Goal: Task Accomplishment & Management: Manage account settings

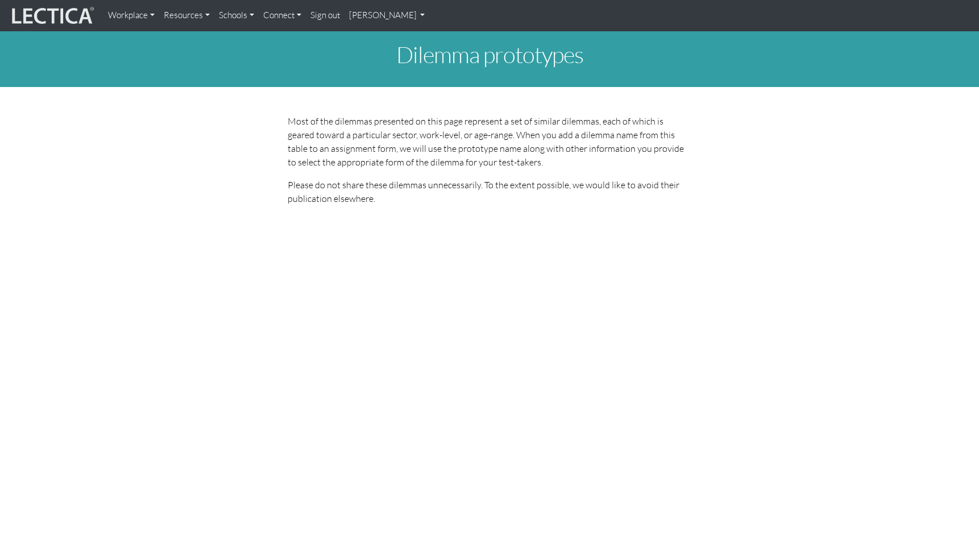
click at [136, 15] on link "Workplace" at bounding box center [131, 16] width 56 height 22
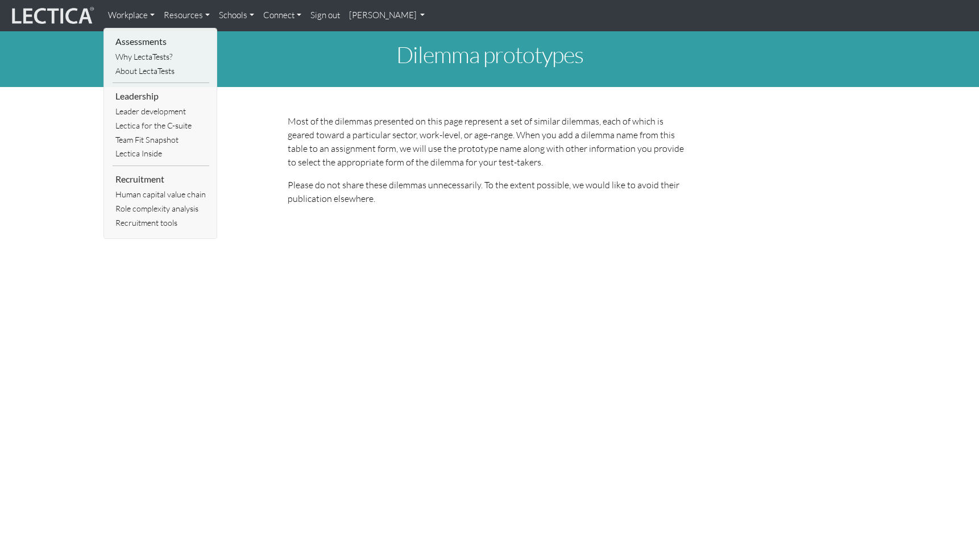
click at [136, 15] on link "Workplace" at bounding box center [131, 16] width 56 height 22
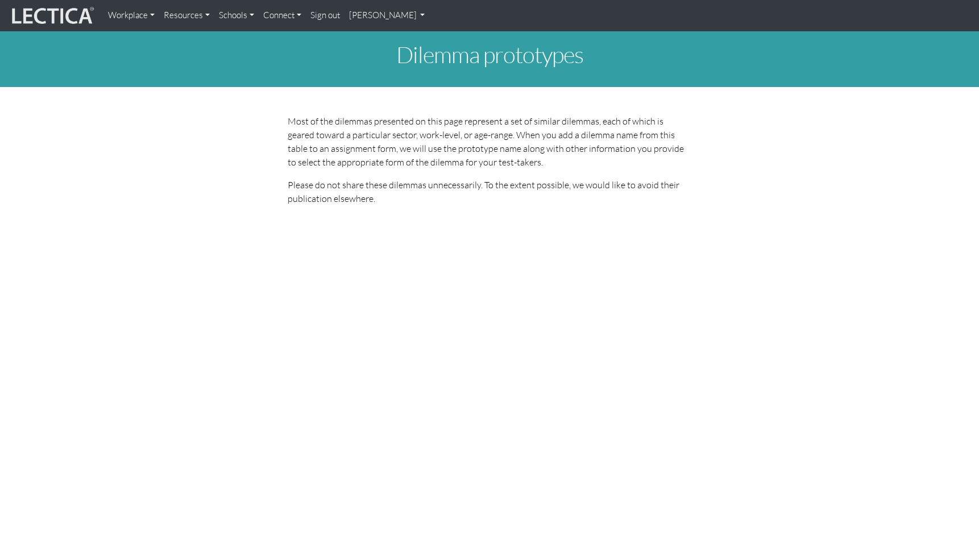
click at [390, 14] on link "[PERSON_NAME]" at bounding box center [386, 16] width 85 height 22
click at [292, 14] on link "Connect" at bounding box center [282, 16] width 47 height 22
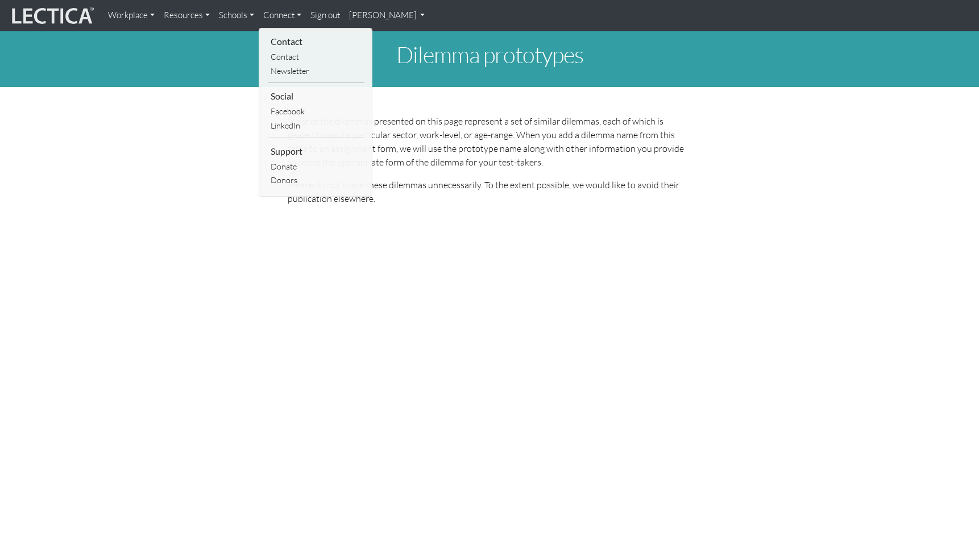
click at [150, 16] on link "Workplace" at bounding box center [131, 16] width 56 height 22
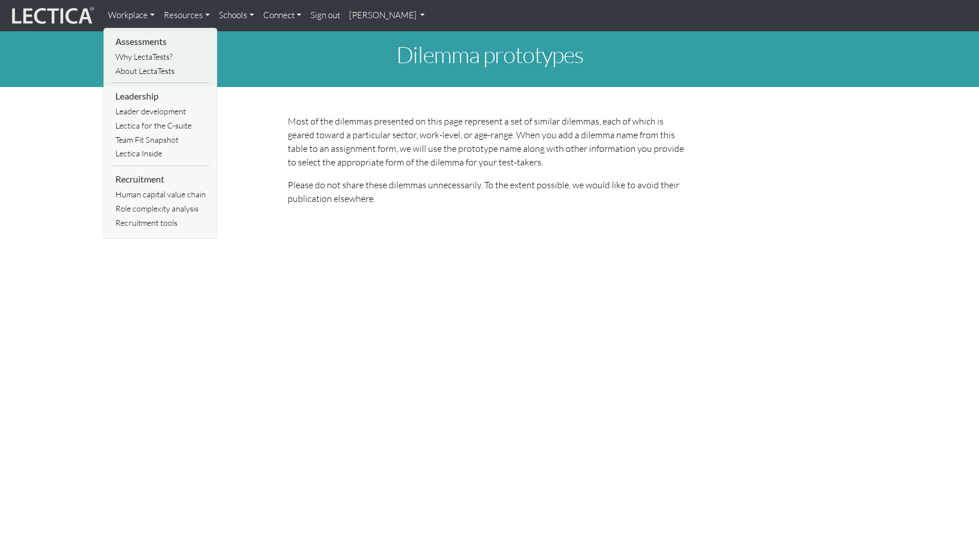
click at [129, 45] on li "Assessments" at bounding box center [161, 41] width 97 height 17
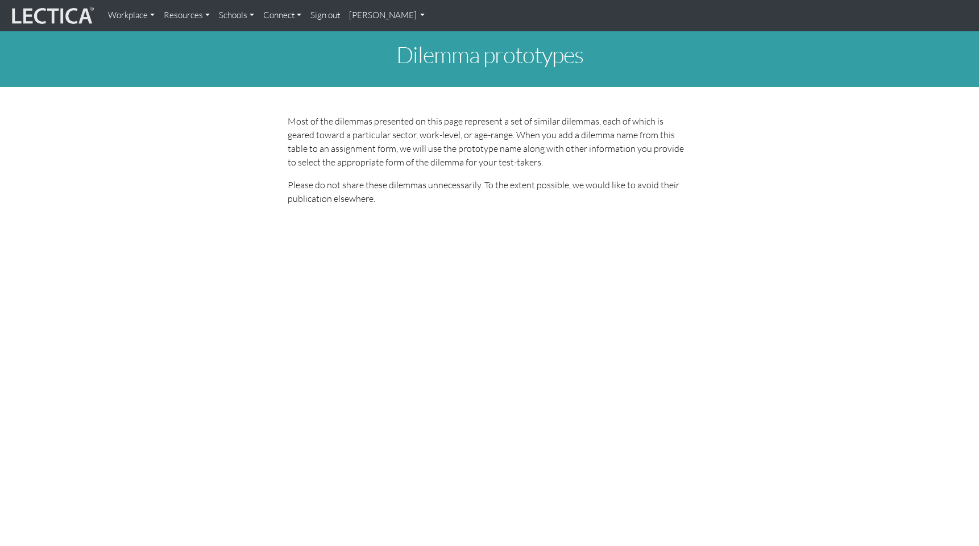
click at [152, 16] on link "Workplace" at bounding box center [131, 16] width 56 height 22
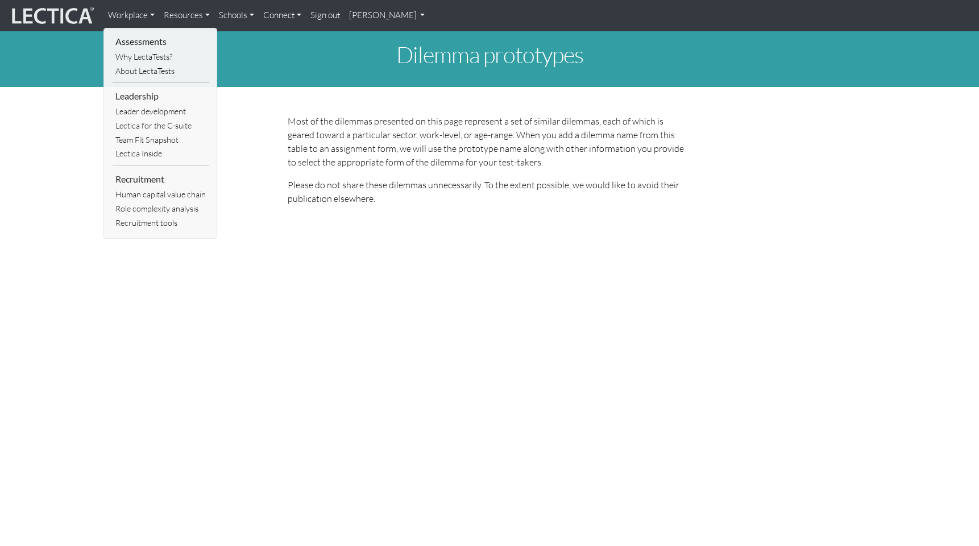
click at [414, 13] on link "[PERSON_NAME]" at bounding box center [386, 16] width 85 height 22
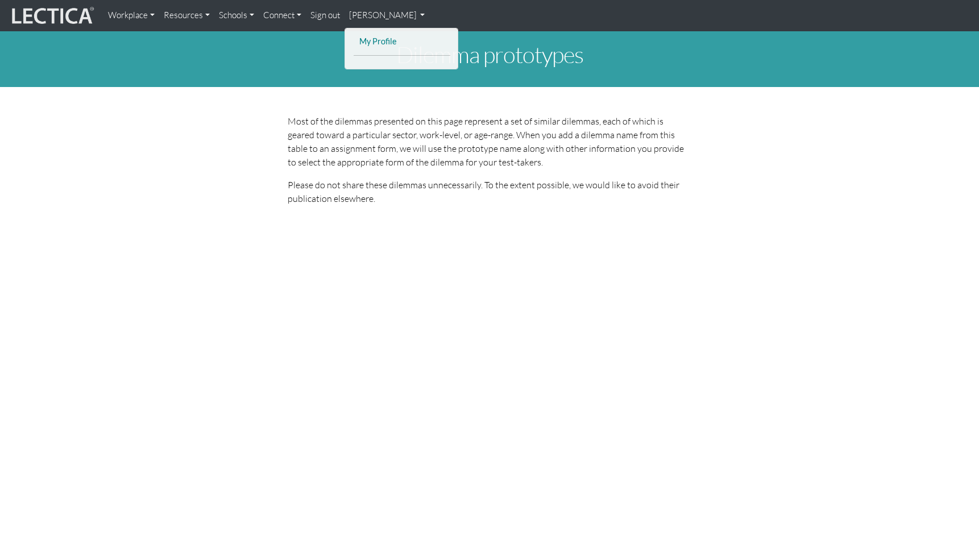
click at [381, 45] on link "My Profile" at bounding box center [401, 42] width 91 height 14
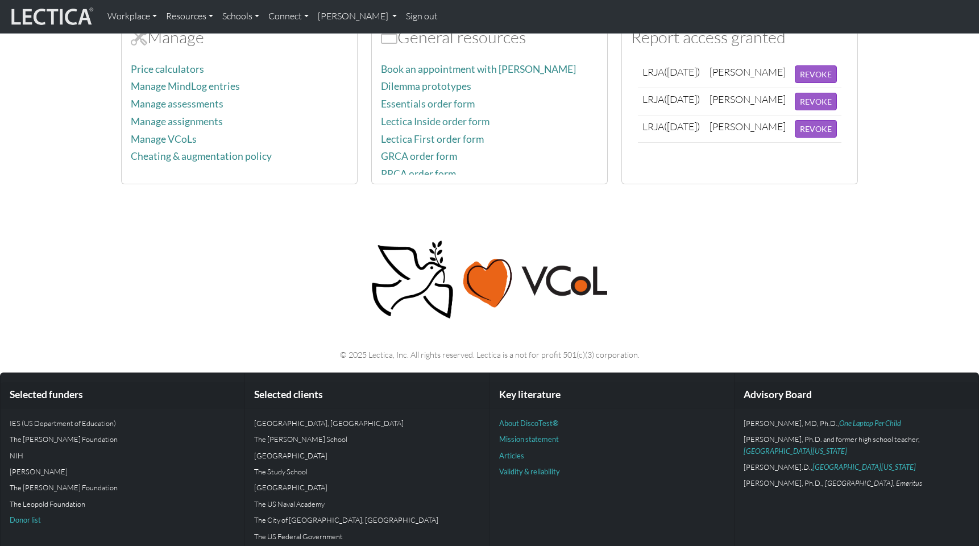
scroll to position [489, 0]
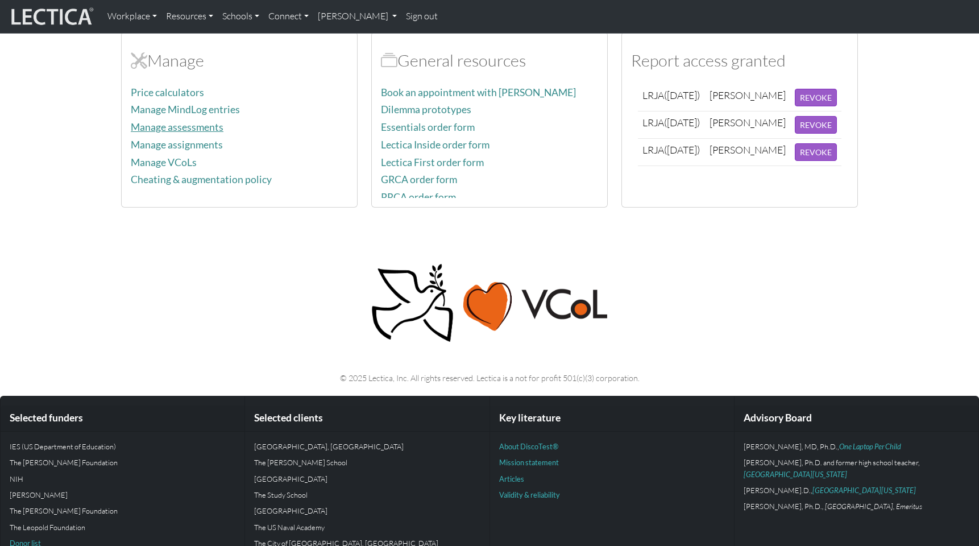
click at [163, 130] on link "Manage assessments" at bounding box center [177, 127] width 93 height 12
click at [157, 140] on link "Manage assignments" at bounding box center [177, 145] width 92 height 12
click at [165, 161] on link "Manage VCoLs" at bounding box center [164, 162] width 66 height 12
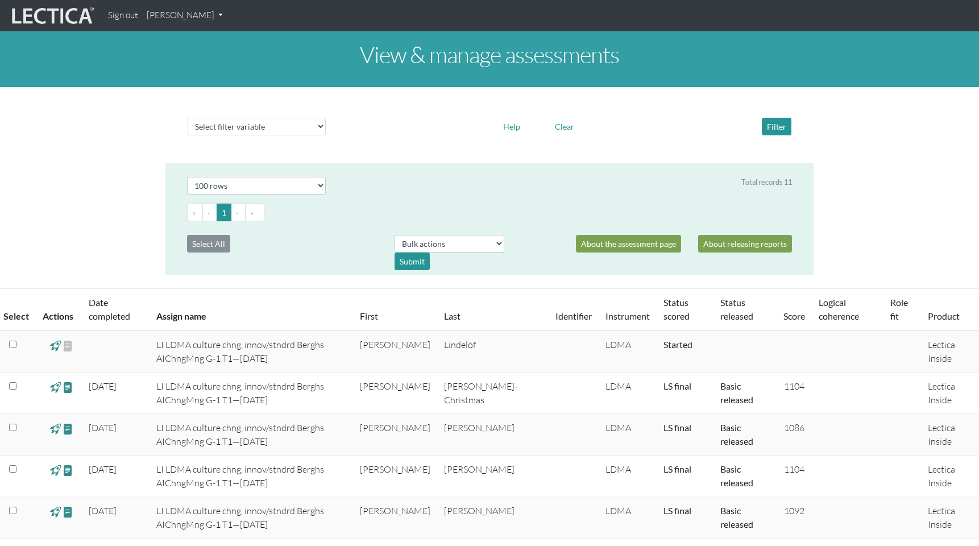
select select "100"
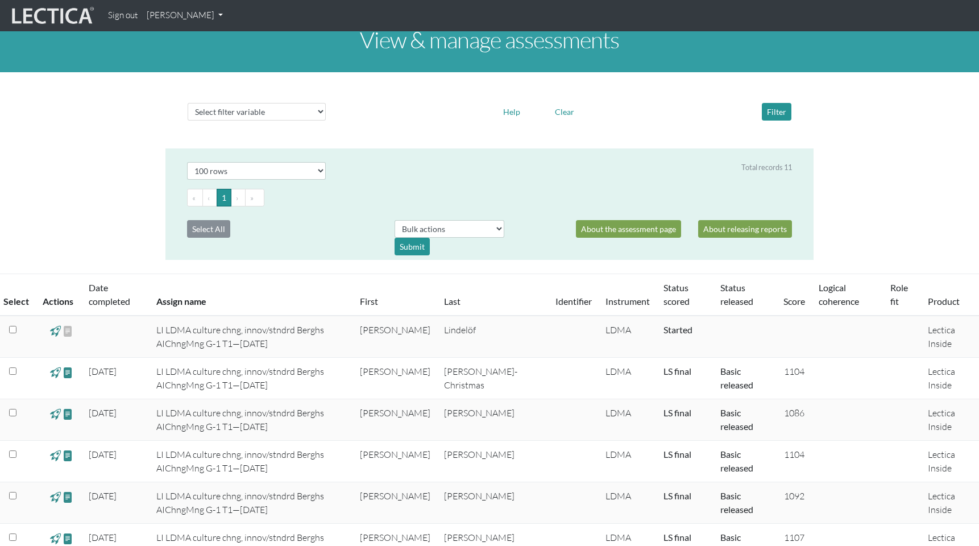
scroll to position [2, 0]
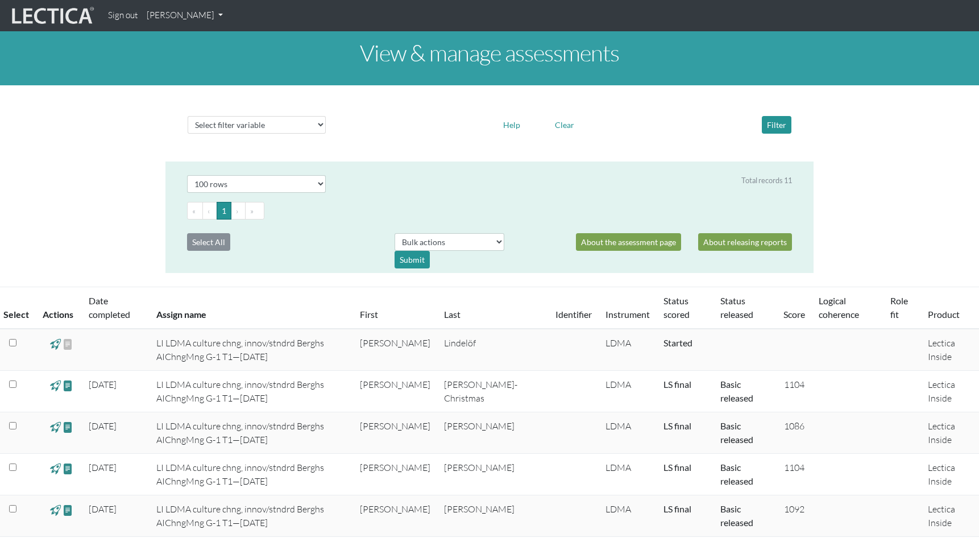
click at [55, 345] on span at bounding box center [55, 343] width 11 height 13
click at [639, 243] on link "About the assessment page" at bounding box center [628, 242] width 105 height 18
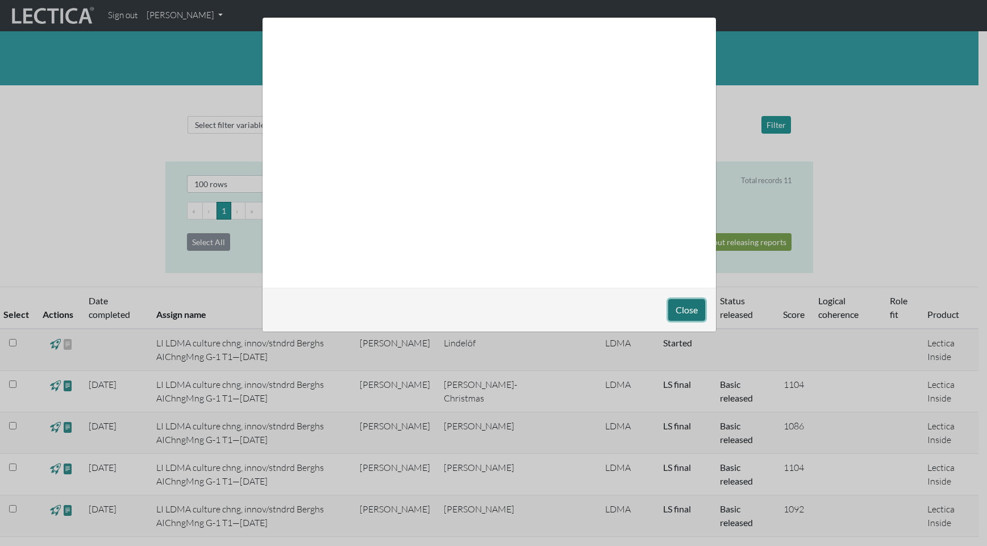
click at [690, 311] on button "Close" at bounding box center [686, 310] width 37 height 22
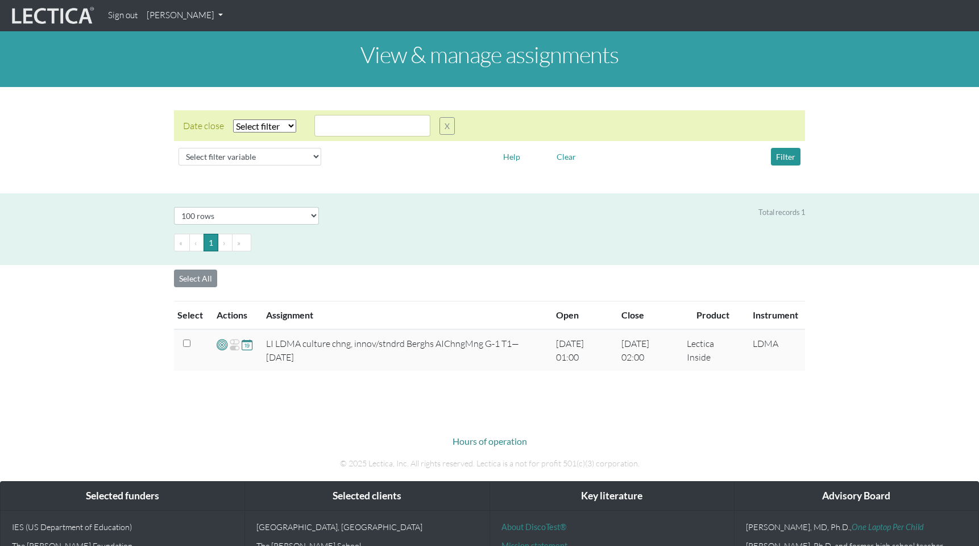
select select "100"
click at [293, 126] on select "Select filter Equals Greater than Less than" at bounding box center [264, 125] width 63 height 13
click at [233, 119] on select "Select filter Equals Greater than Less than" at bounding box center [264, 125] width 63 height 13
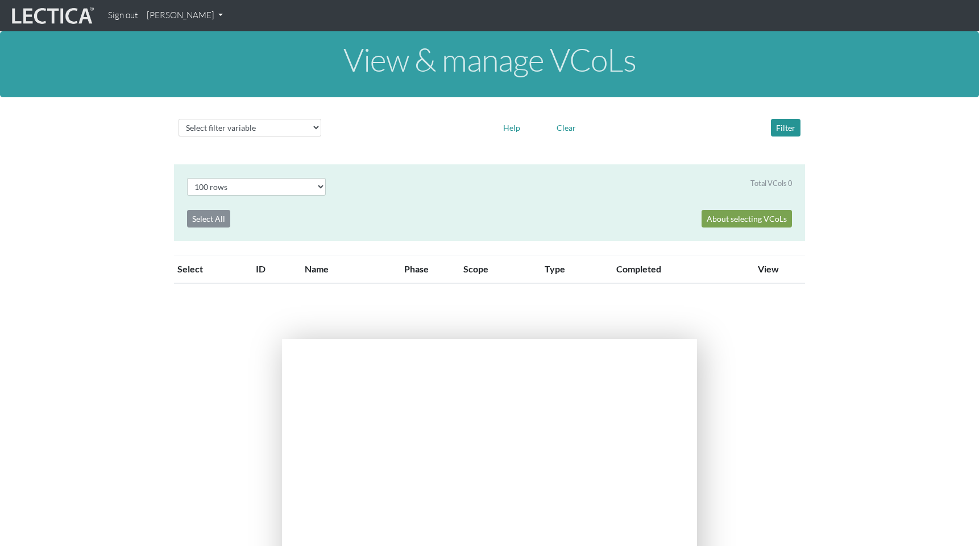
select select "100"
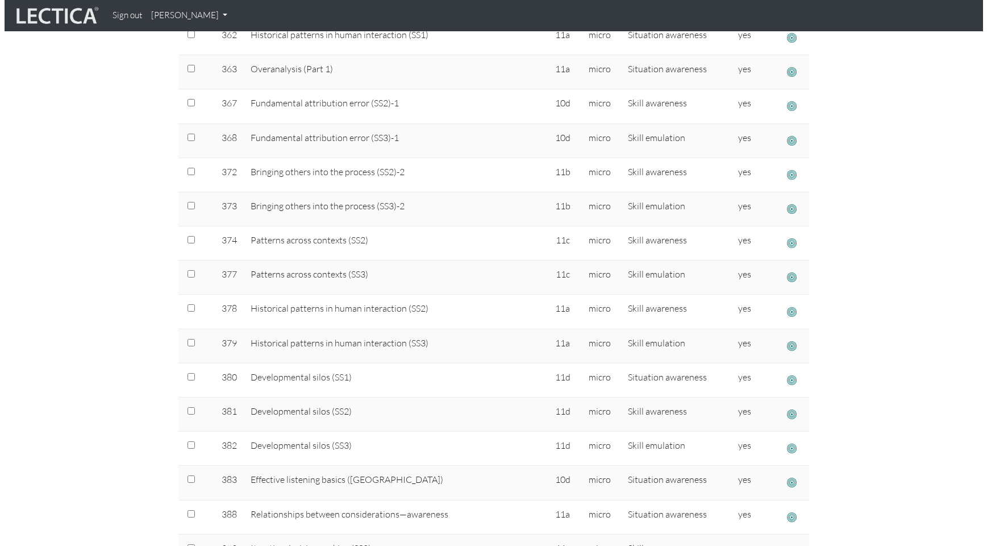
scroll to position [2048, 0]
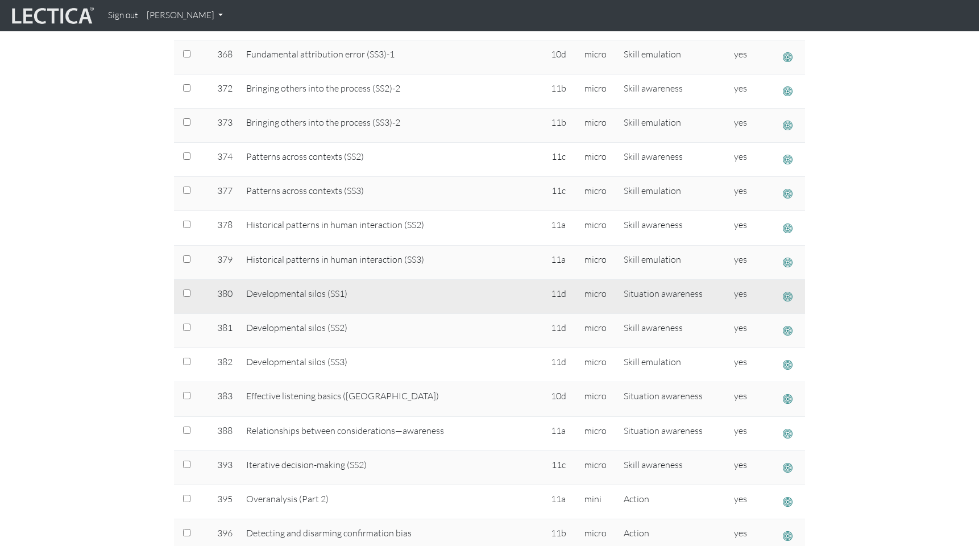
click at [782, 298] on span "button" at bounding box center [787, 296] width 10 height 12
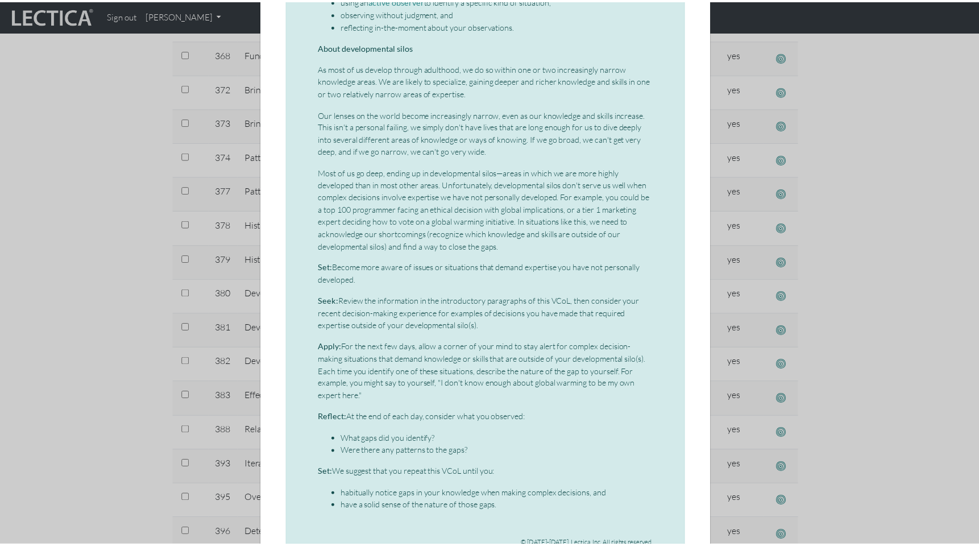
scroll to position [0, 0]
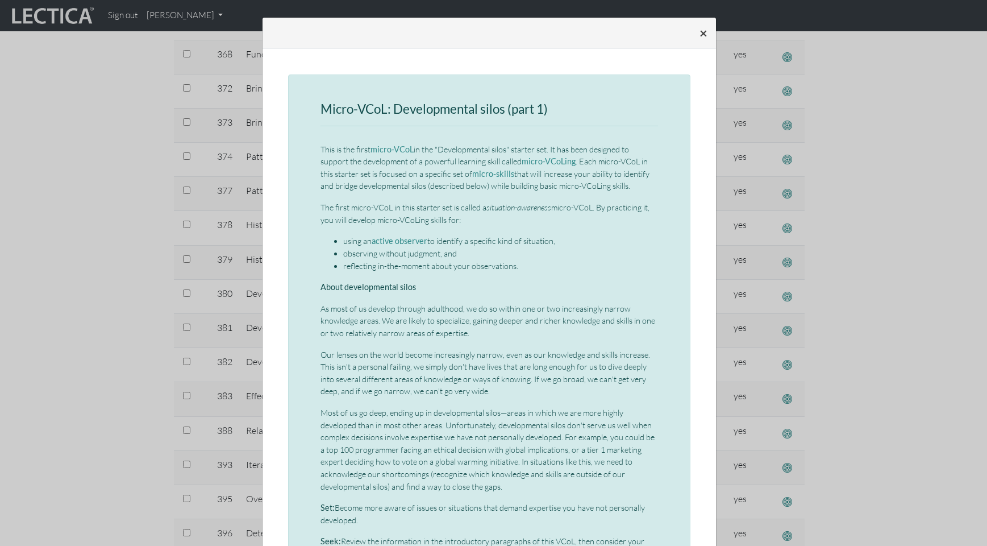
click at [700, 34] on span "×" at bounding box center [704, 32] width 8 height 16
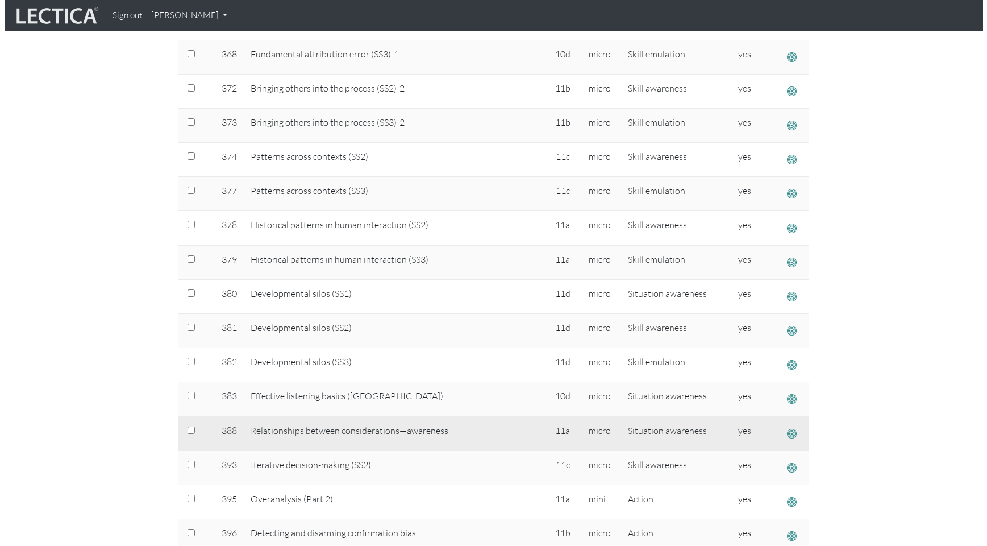
scroll to position [2049, 0]
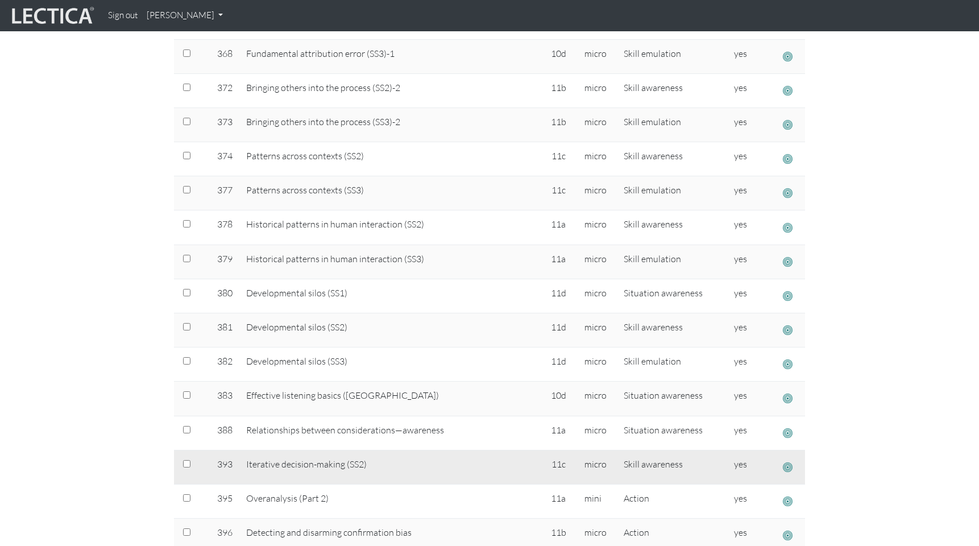
click at [785, 468] on span "button" at bounding box center [787, 467] width 10 height 12
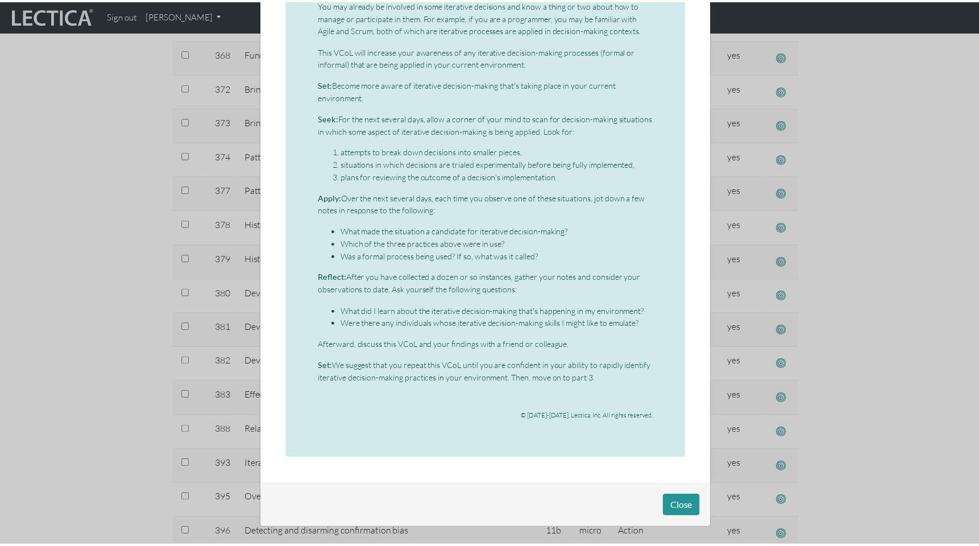
scroll to position [0, 0]
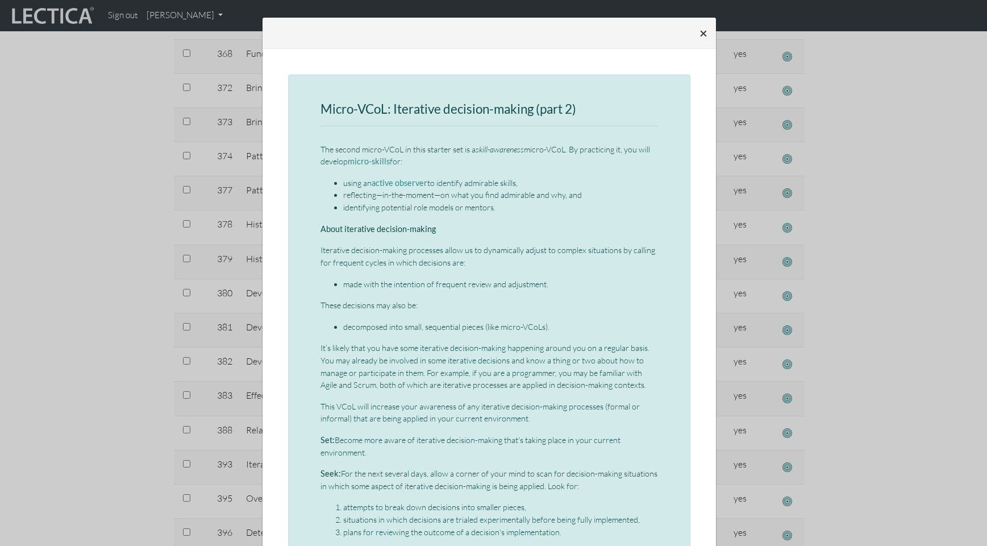
click at [700, 32] on span "×" at bounding box center [704, 32] width 8 height 16
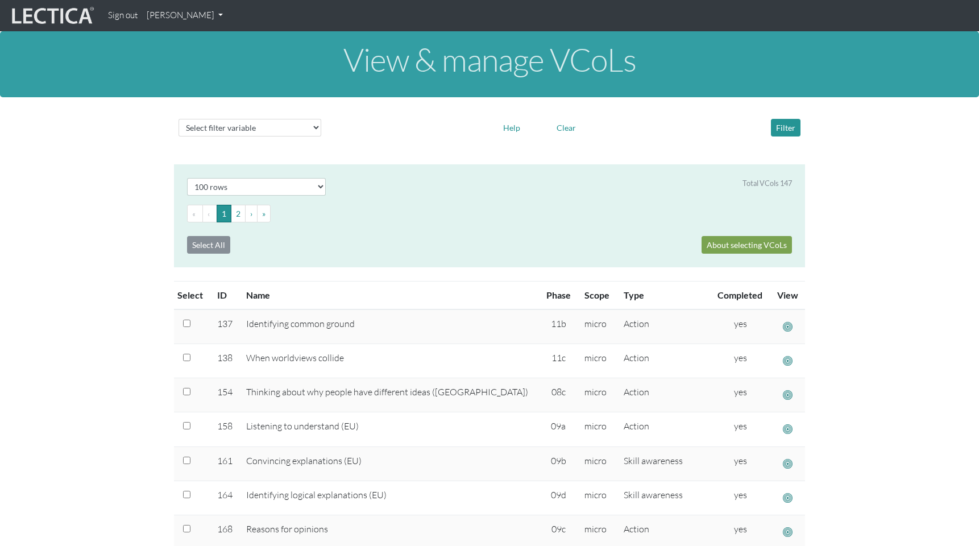
click at [188, 16] on link "[PERSON_NAME]" at bounding box center [184, 16] width 85 height 22
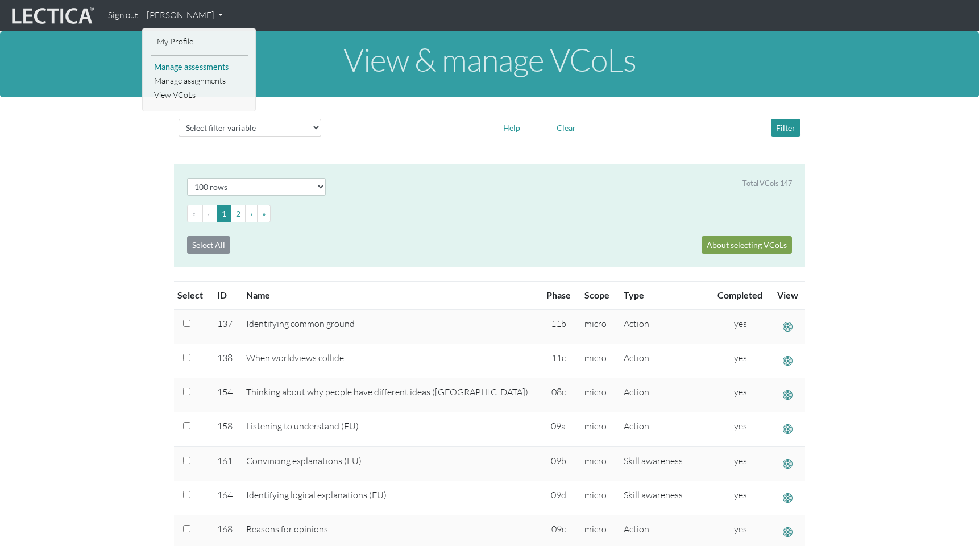
click at [195, 68] on link "Manage assessments" at bounding box center [199, 67] width 97 height 14
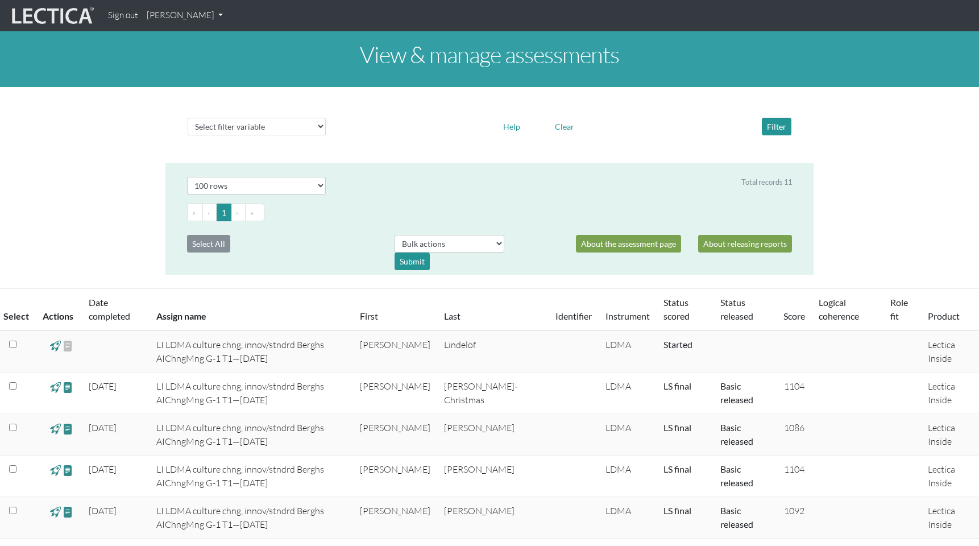
select select "100"
click at [773, 129] on button "Filter" at bounding box center [776, 127] width 30 height 18
click at [405, 144] on div "Select filter variable Assignment name Date started Date completed First name G…" at bounding box center [489, 125] width 648 height 58
click at [322, 128] on select "Select filter variable Assignment name Date started Date completed First name G…" at bounding box center [257, 127] width 138 height 18
click at [13, 345] on input "checkbox" at bounding box center [12, 343] width 7 height 7
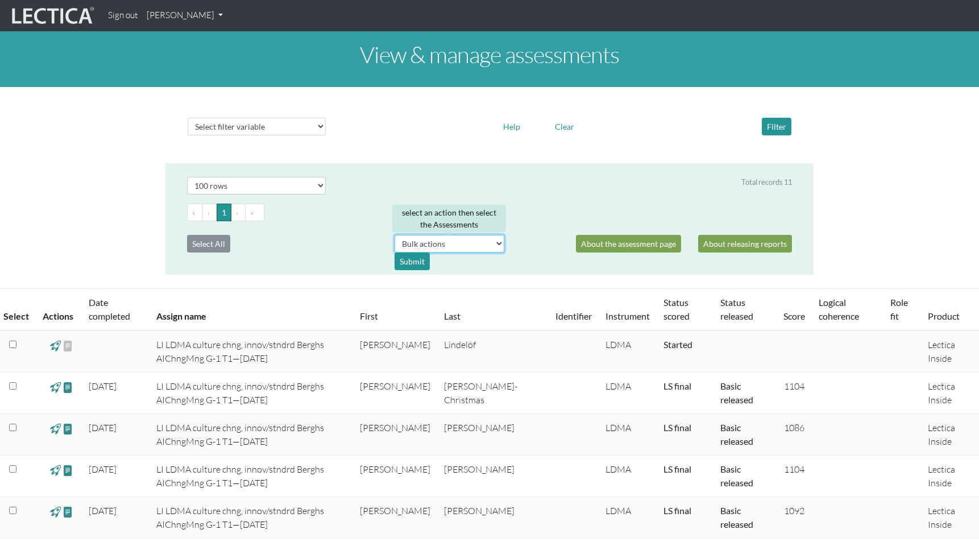
click at [499, 243] on select "Bulk actions download test-taker data" at bounding box center [449, 244] width 110 height 18
click at [539, 203] on div "Select # rows to display 10 rows 20 rows 50 rows 100 rows 200 rows 500 rows 100…" at bounding box center [489, 218] width 631 height 111
